Goal: Task Accomplishment & Management: Manage account settings

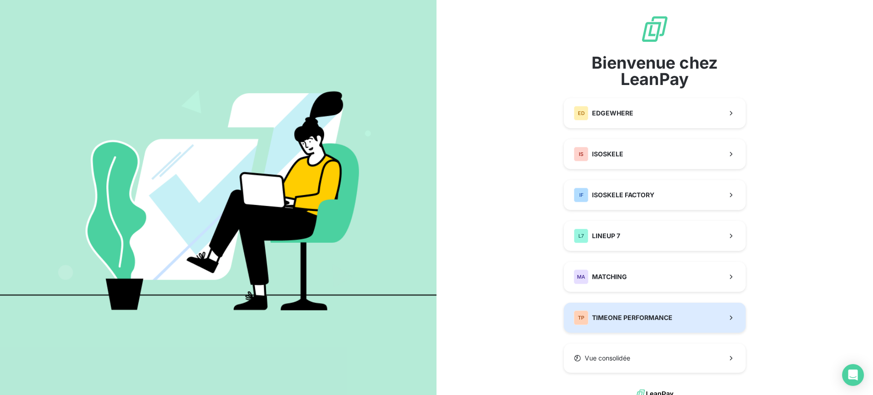
click at [664, 311] on div "TP TIMEONE PERFORMANCE" at bounding box center [623, 318] width 99 height 15
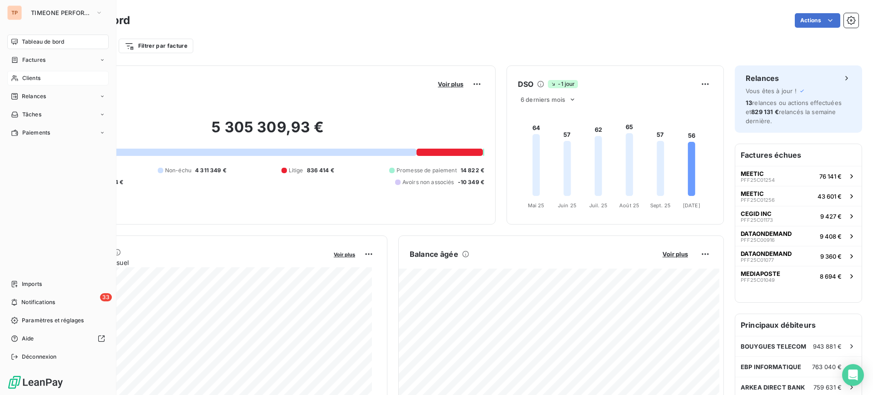
click at [34, 82] on div "Clients" at bounding box center [57, 78] width 101 height 15
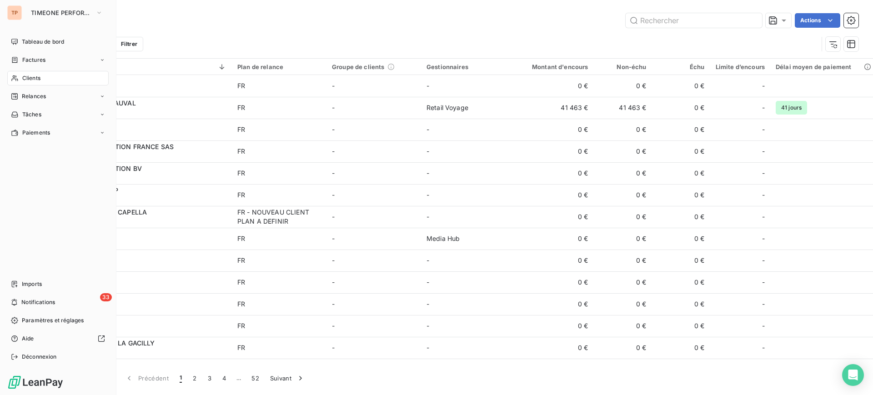
click at [46, 77] on div "Clients" at bounding box center [57, 78] width 101 height 15
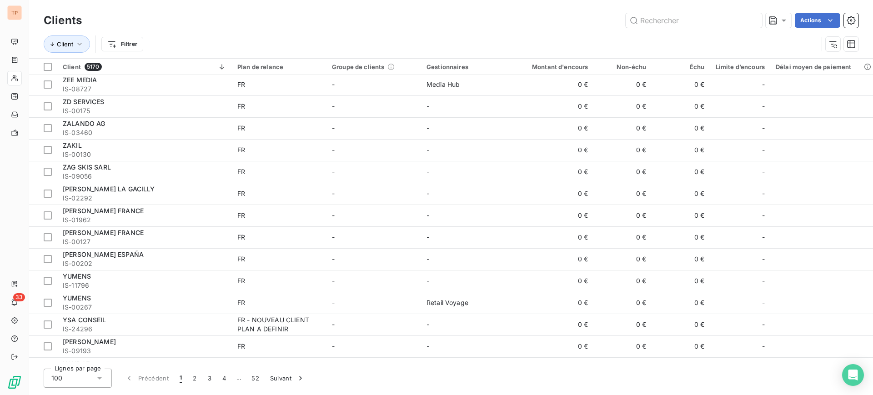
scroll to position [1900, 0]
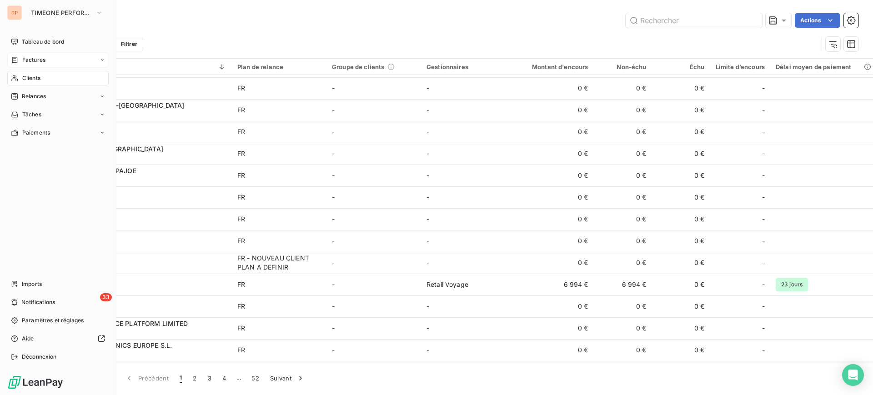
click at [62, 59] on div "Factures" at bounding box center [57, 60] width 101 height 15
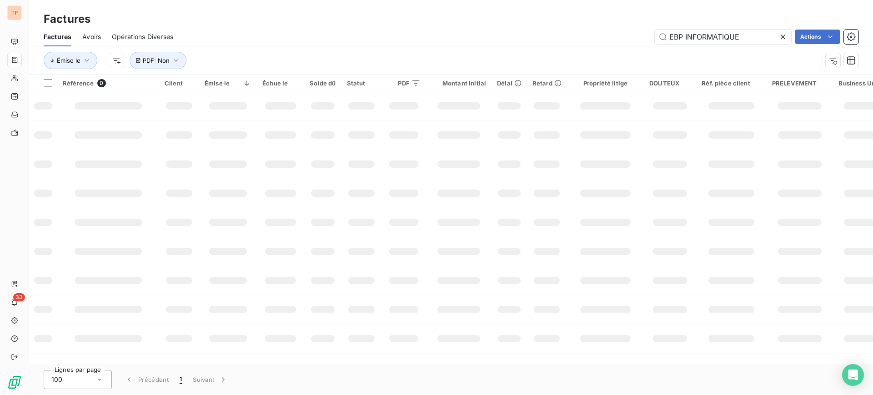
click at [225, 55] on div "Émise le PDF : Non" at bounding box center [431, 60] width 774 height 17
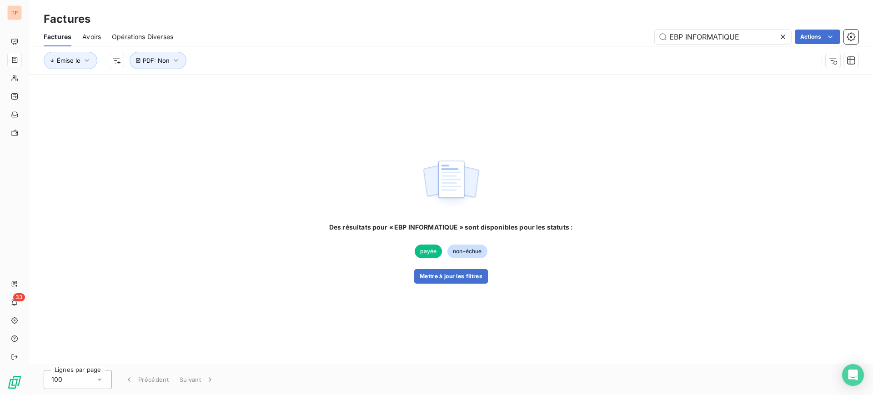
click at [781, 36] on icon at bounding box center [782, 36] width 9 height 9
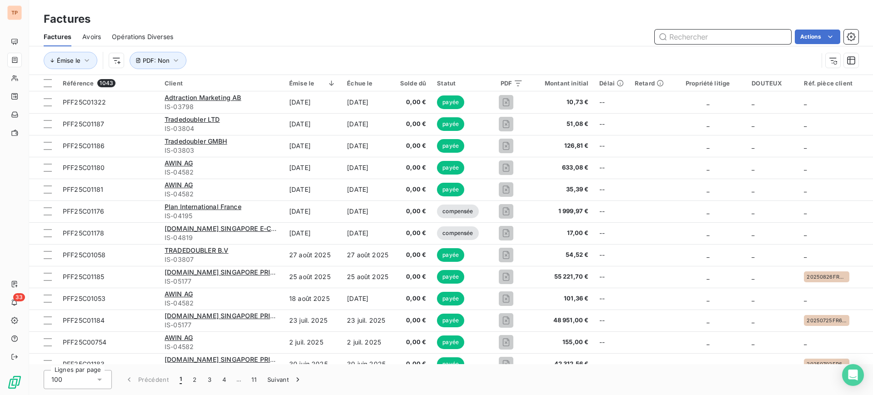
click at [781, 36] on input "text" at bounding box center [723, 37] width 136 height 15
click at [157, 54] on button "PDF : Non" at bounding box center [158, 60] width 57 height 17
click at [172, 86] on div "Non is_false" at bounding box center [193, 84] width 70 height 13
click at [233, 59] on div "Émise le PDF : Non" at bounding box center [431, 60] width 774 height 17
click at [154, 65] on button "PDF : Non" at bounding box center [158, 60] width 57 height 17
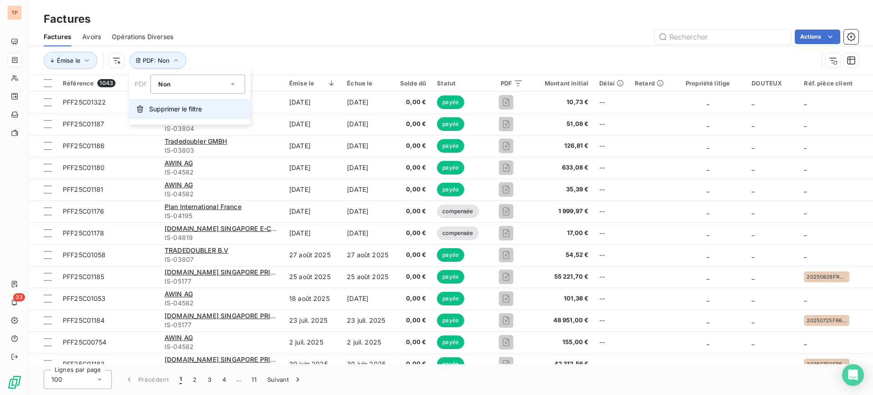
click at [182, 102] on button "Supprimer le filtre" at bounding box center [189, 109] width 121 height 20
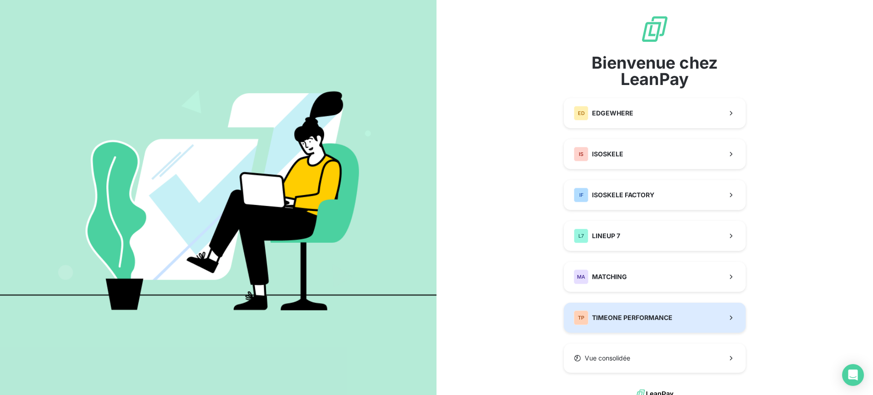
click at [637, 319] on span "TIMEONE PERFORMANCE" at bounding box center [632, 317] width 80 height 9
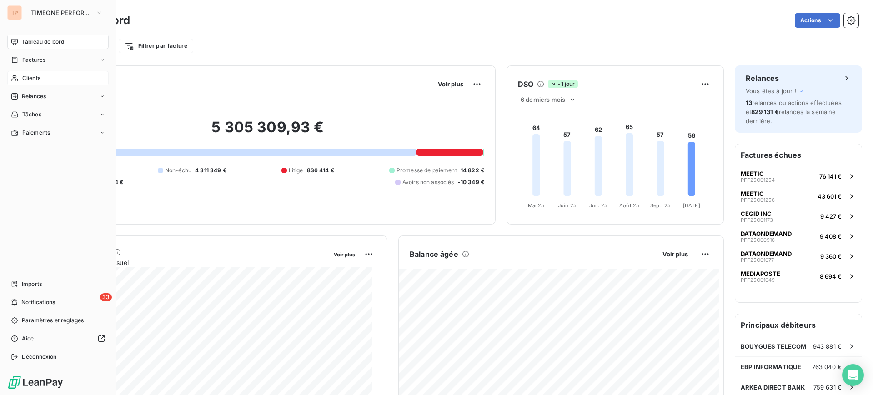
click at [47, 84] on div "Clients" at bounding box center [57, 78] width 101 height 15
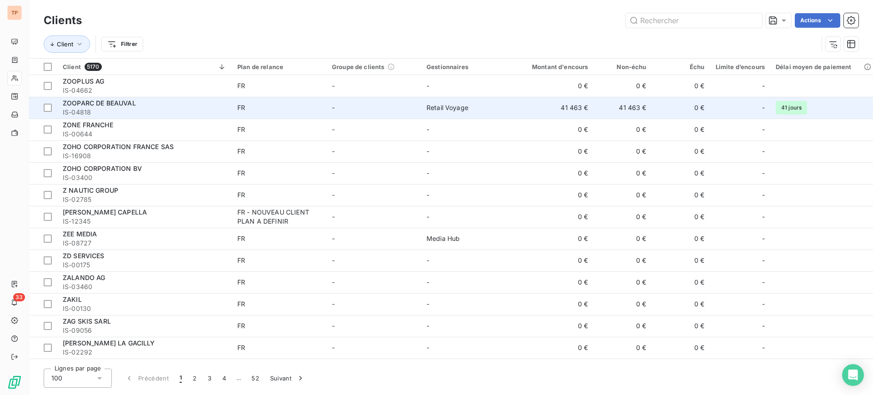
click at [324, 105] on td "FR" at bounding box center [279, 108] width 95 height 22
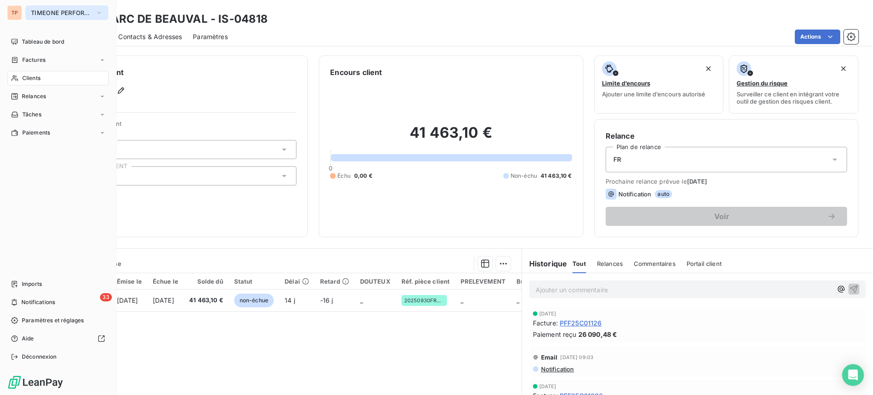
click at [46, 13] on span "TIMEONE PERFORMANCE" at bounding box center [61, 12] width 61 height 7
click at [44, 100] on span "Relances" at bounding box center [34, 96] width 24 height 8
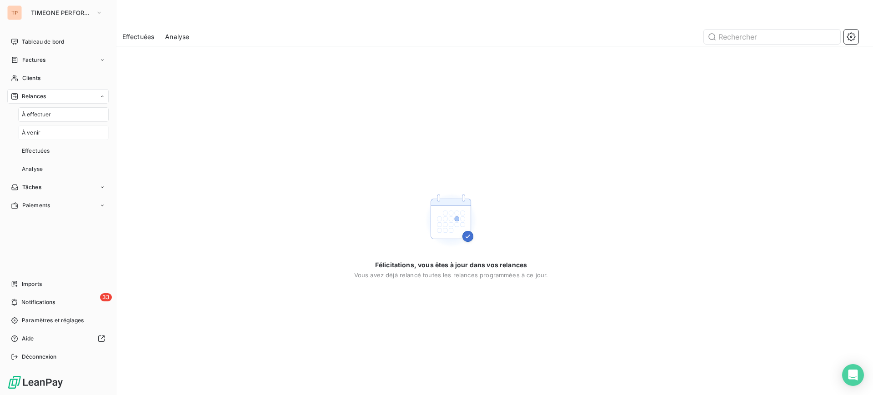
click at [62, 130] on div "À venir" at bounding box center [63, 132] width 90 height 15
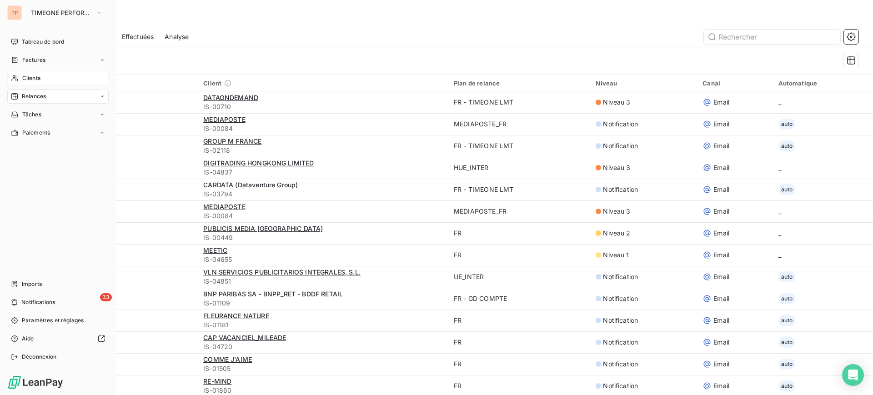
click at [30, 76] on span "Clients" at bounding box center [31, 78] width 18 height 8
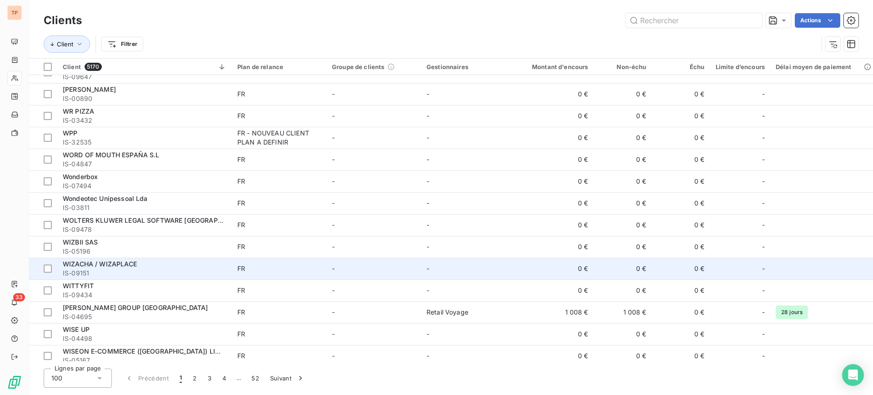
scroll to position [909, 0]
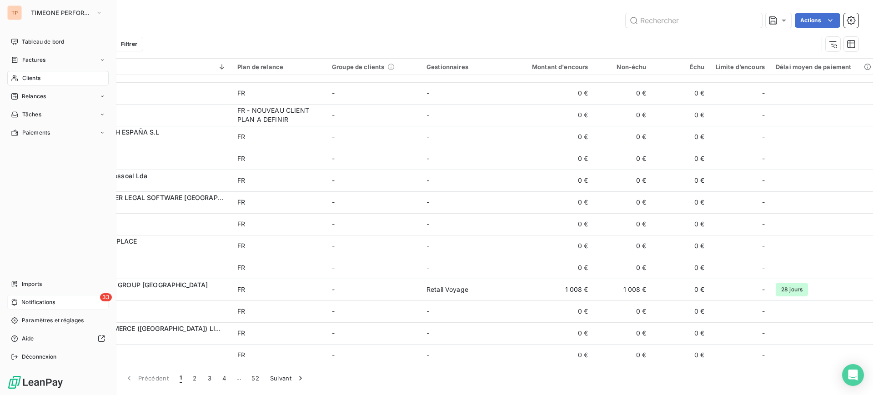
click at [35, 301] on span "Notifications" at bounding box center [38, 302] width 34 height 8
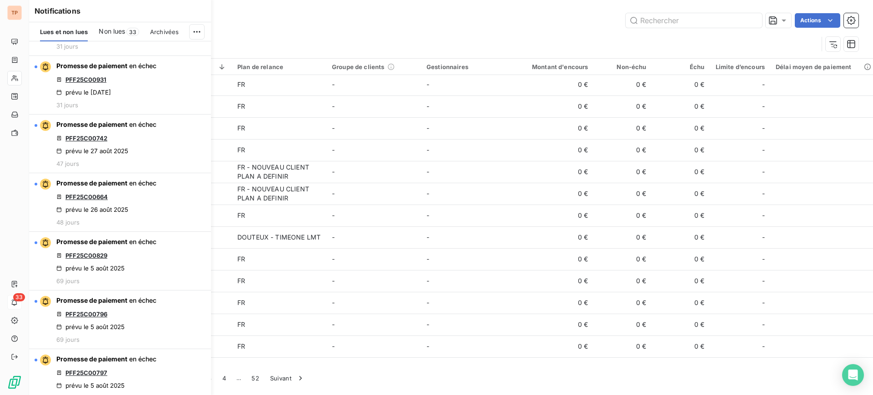
scroll to position [398, 0]
